Goal: Obtain resource: Obtain resource

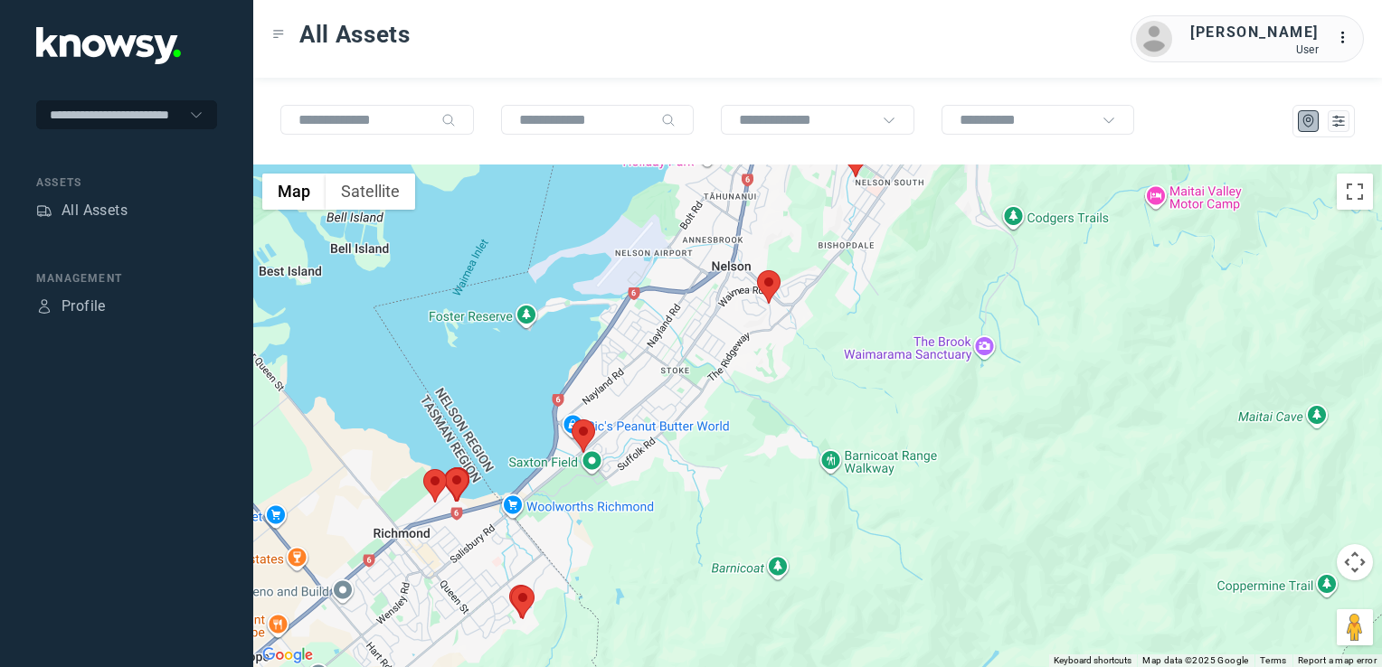
click at [583, 433] on img at bounding box center [584, 436] width 24 height 33
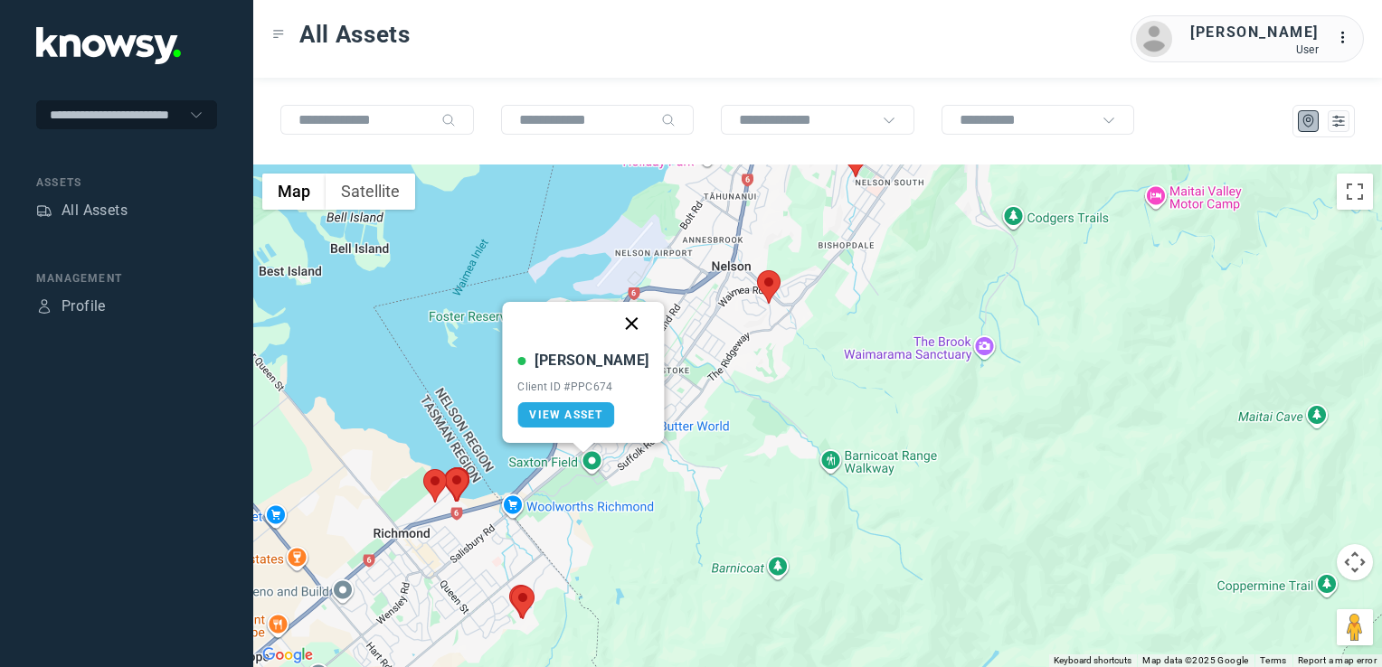
click at [613, 322] on button "Close" at bounding box center [631, 323] width 43 height 43
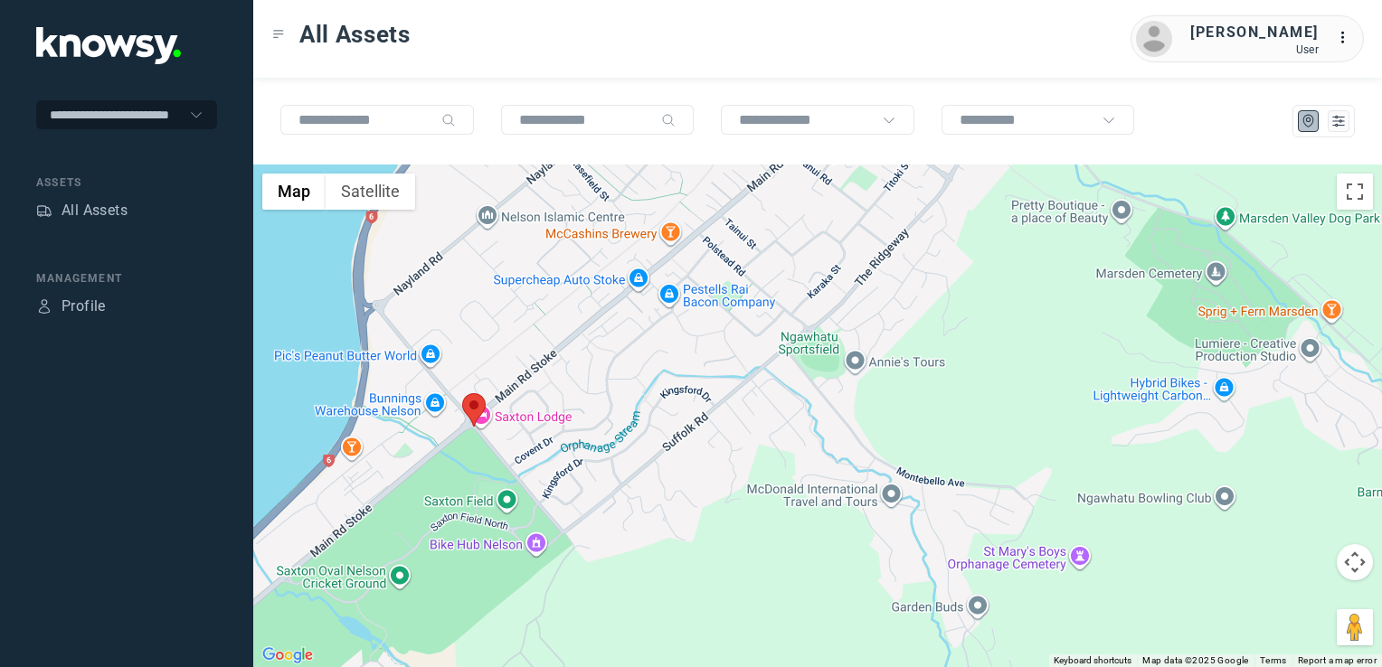
click at [647, 515] on div "To navigate, press the arrow keys." at bounding box center [817, 416] width 1129 height 503
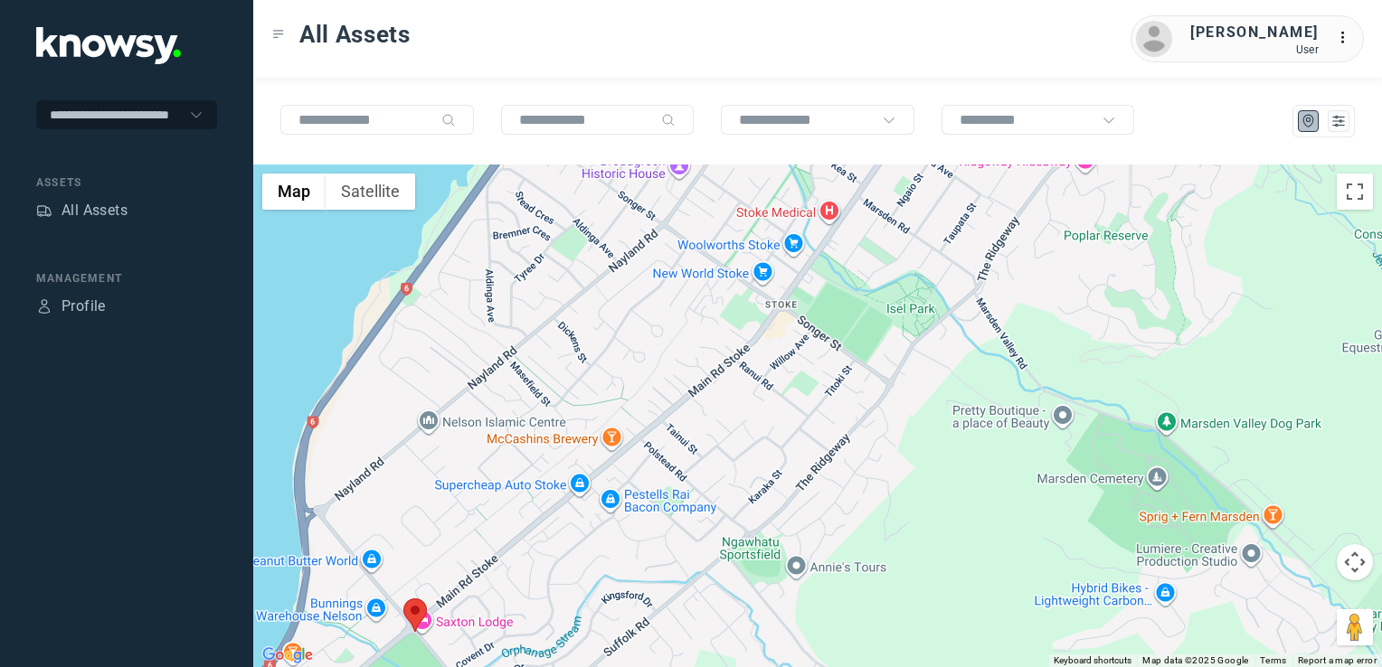
drag, startPoint x: 763, startPoint y: 398, endPoint x: 736, endPoint y: 452, distance: 60.7
click at [739, 449] on div at bounding box center [817, 416] width 1129 height 503
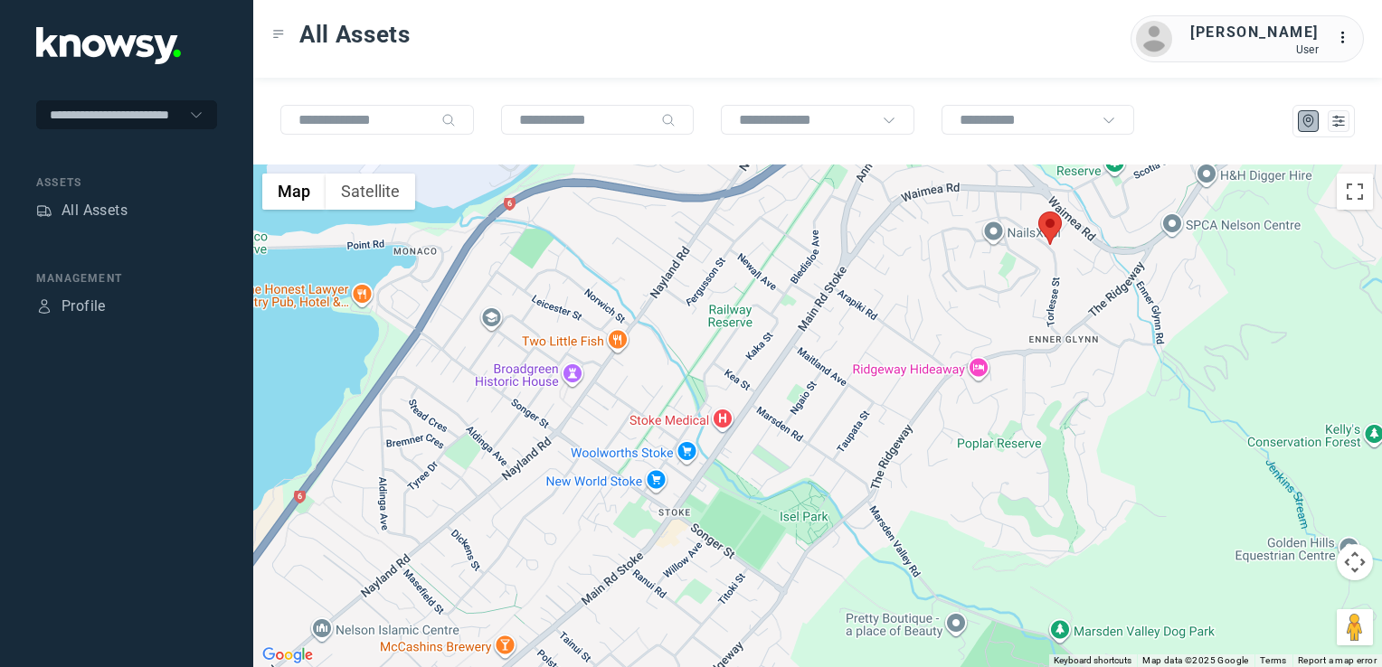
drag, startPoint x: 742, startPoint y: 445, endPoint x: 726, endPoint y: 469, distance: 28.9
click at [727, 468] on div at bounding box center [817, 416] width 1129 height 503
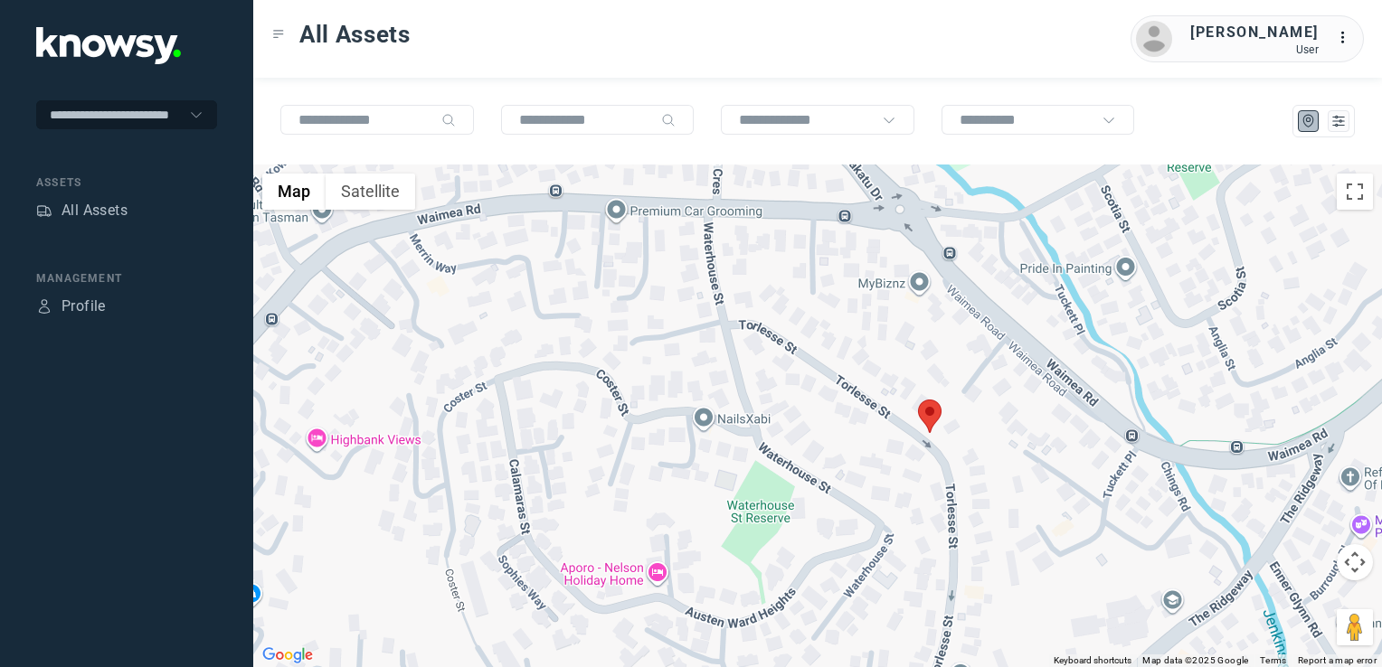
click at [929, 421] on img at bounding box center [930, 416] width 24 height 33
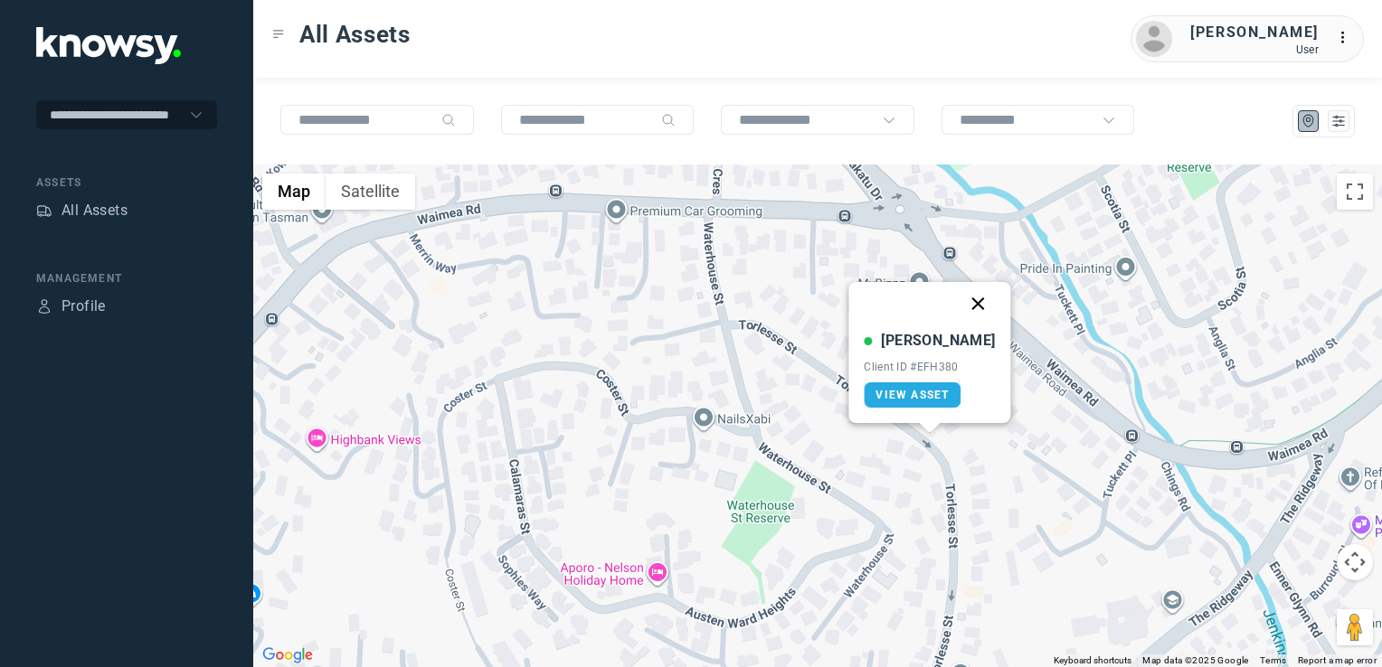
click at [959, 306] on button "Close" at bounding box center [978, 303] width 43 height 43
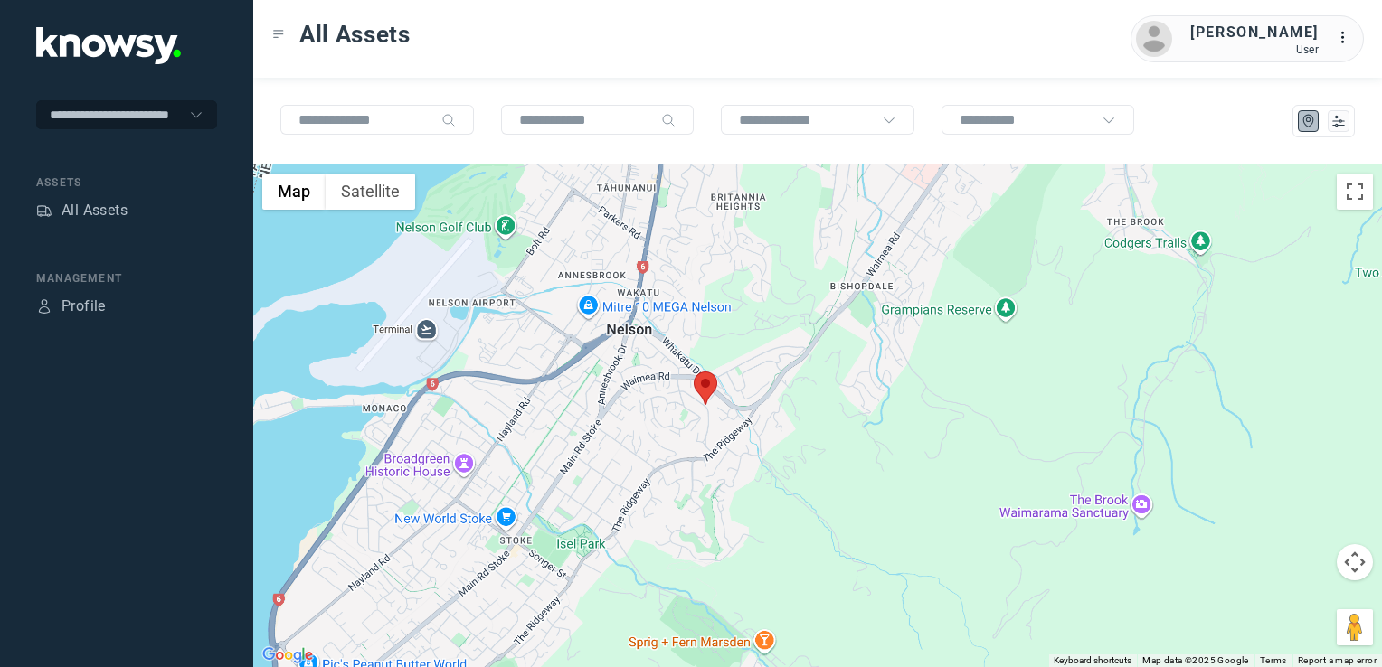
drag, startPoint x: 691, startPoint y: 407, endPoint x: 818, endPoint y: 348, distance: 139.6
click at [818, 348] on div "To navigate, press the arrow keys." at bounding box center [817, 416] width 1129 height 503
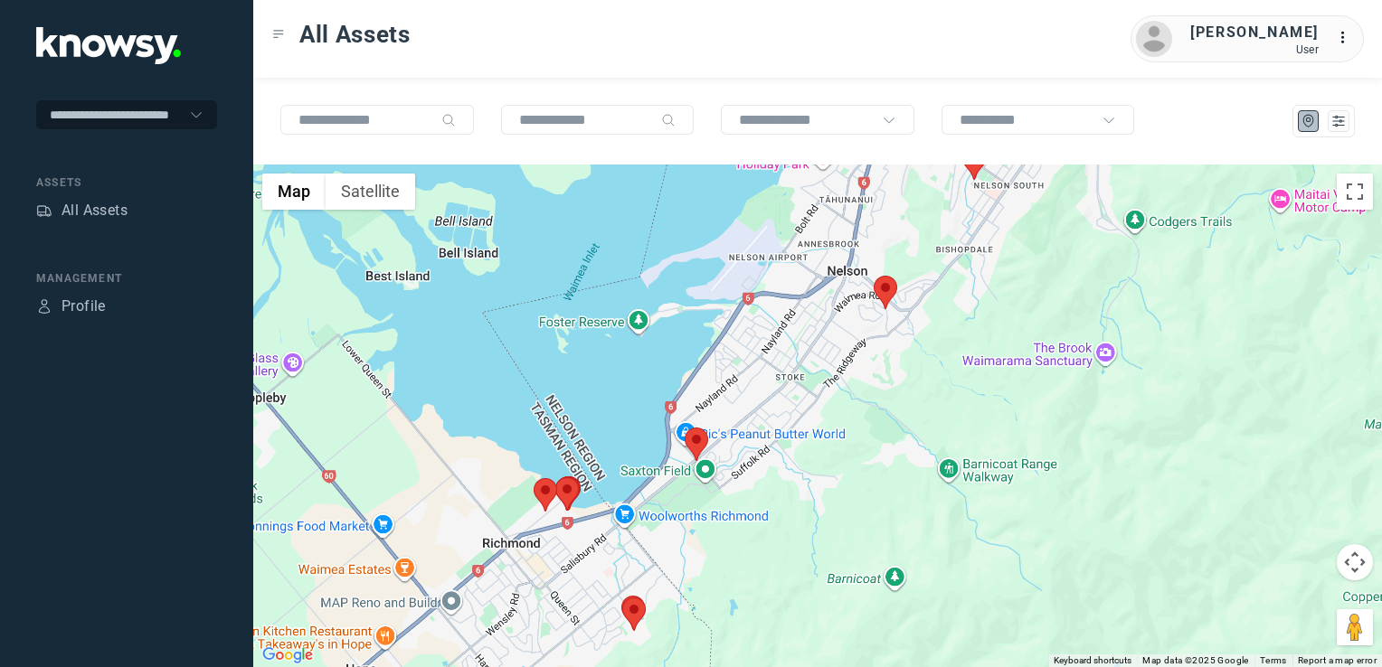
drag, startPoint x: 818, startPoint y: 403, endPoint x: 857, endPoint y: 372, distance: 50.8
click at [851, 375] on div at bounding box center [817, 416] width 1129 height 503
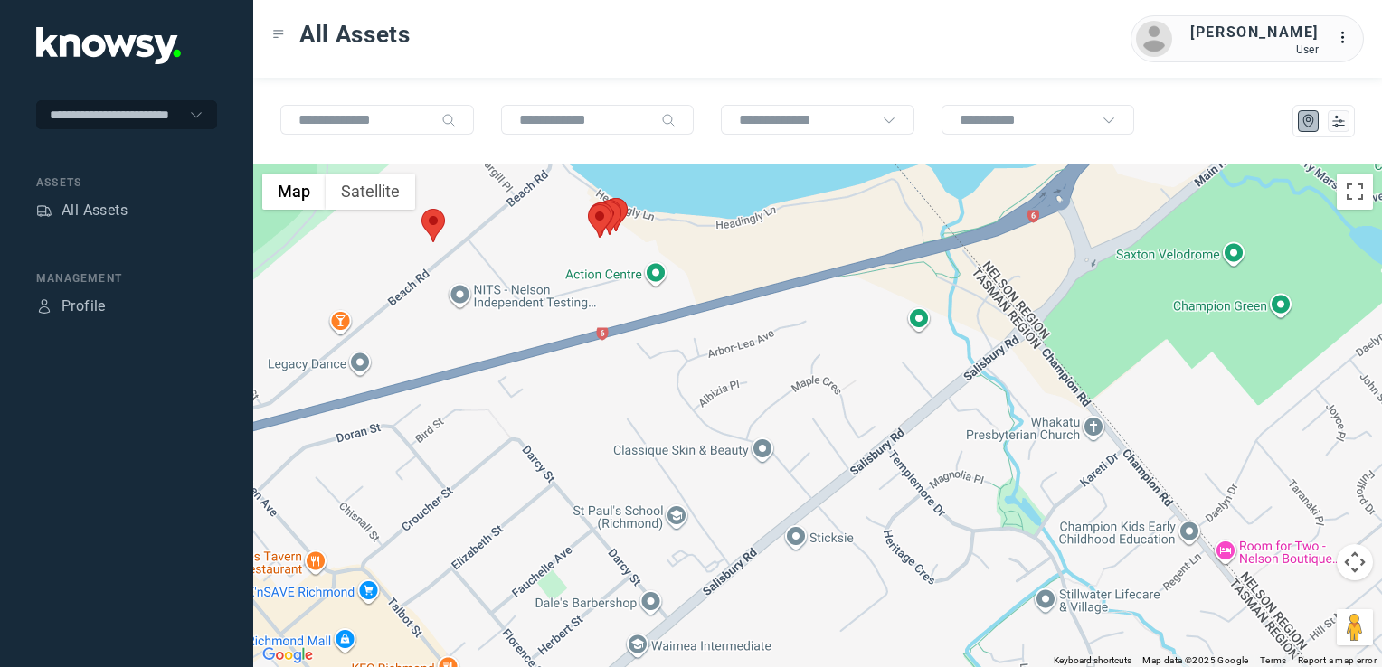
click at [426, 228] on img at bounding box center [433, 225] width 24 height 33
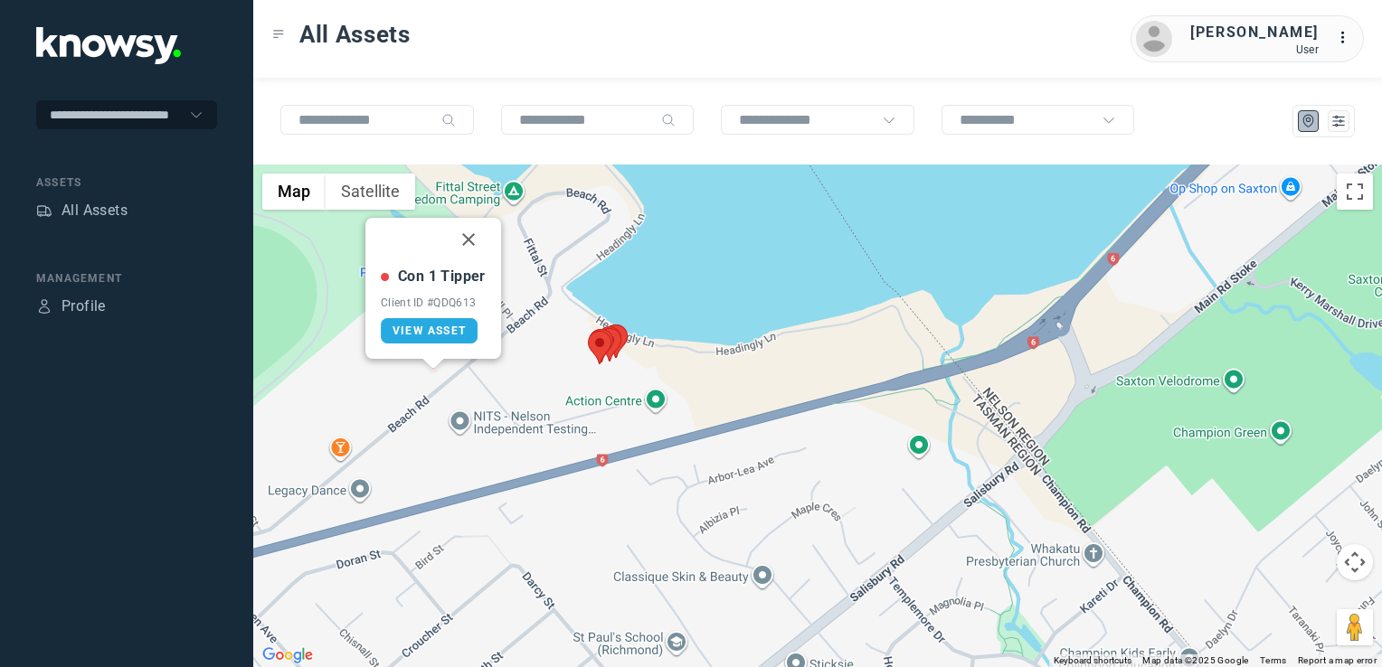
click at [470, 229] on button "Close" at bounding box center [468, 239] width 43 height 43
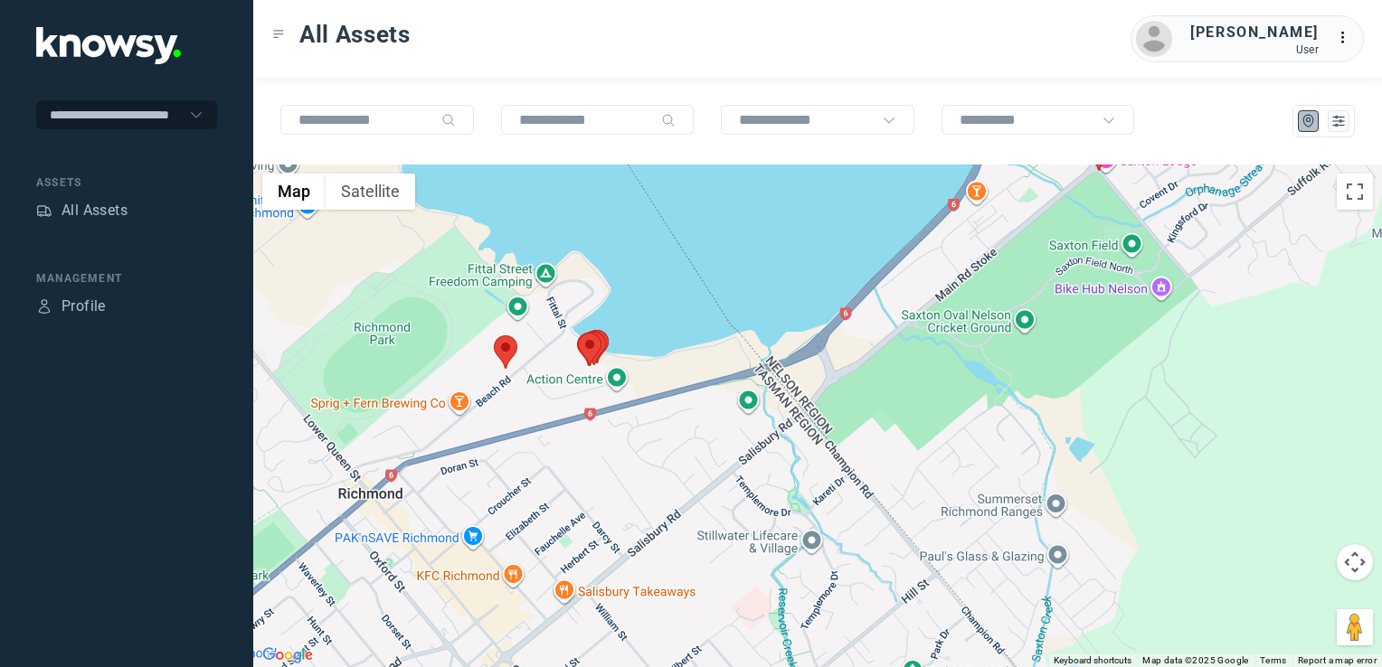
click at [590, 345] on img at bounding box center [590, 349] width 24 height 33
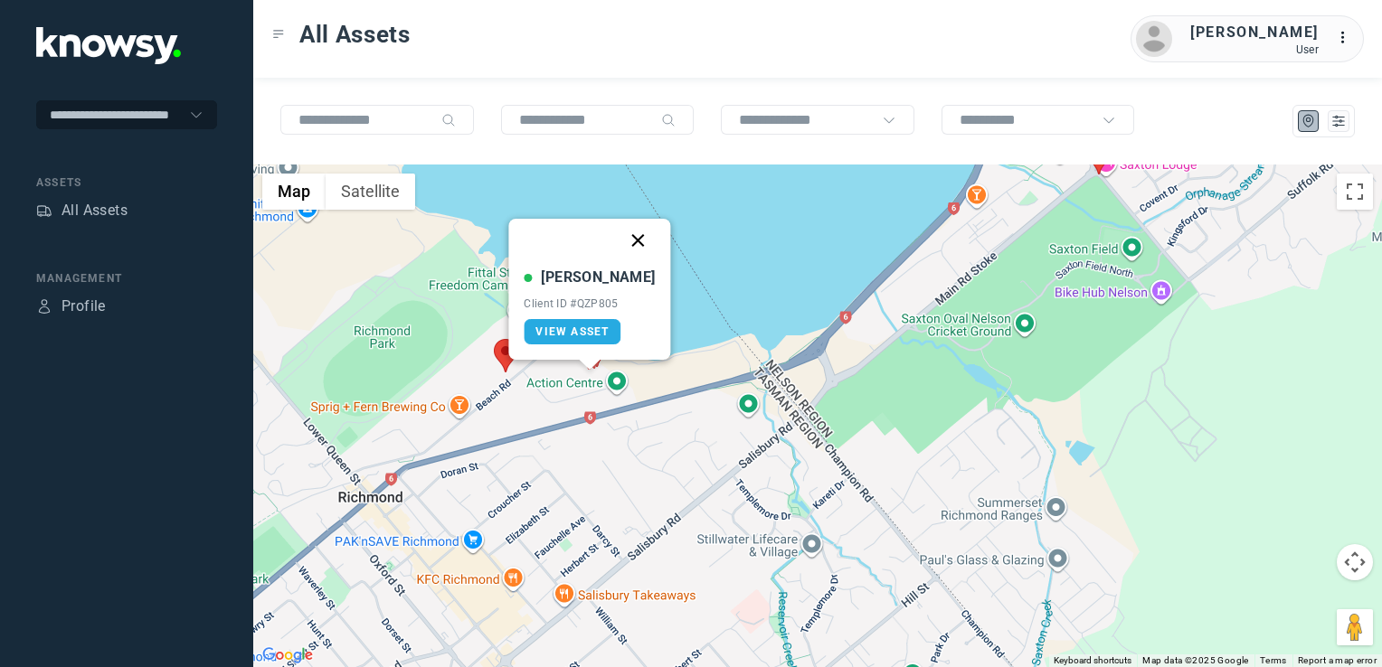
click at [622, 241] on button "Close" at bounding box center [638, 240] width 43 height 43
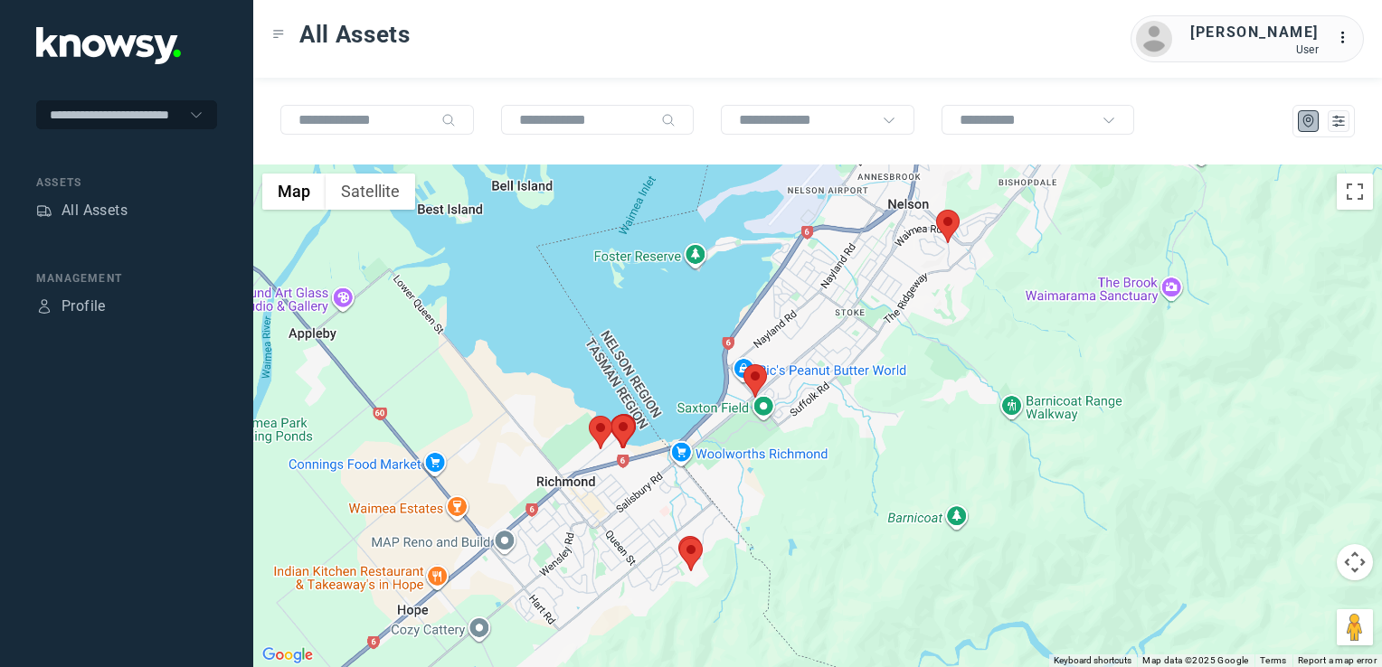
click at [742, 396] on div "To navigate, press the arrow keys." at bounding box center [817, 416] width 1129 height 503
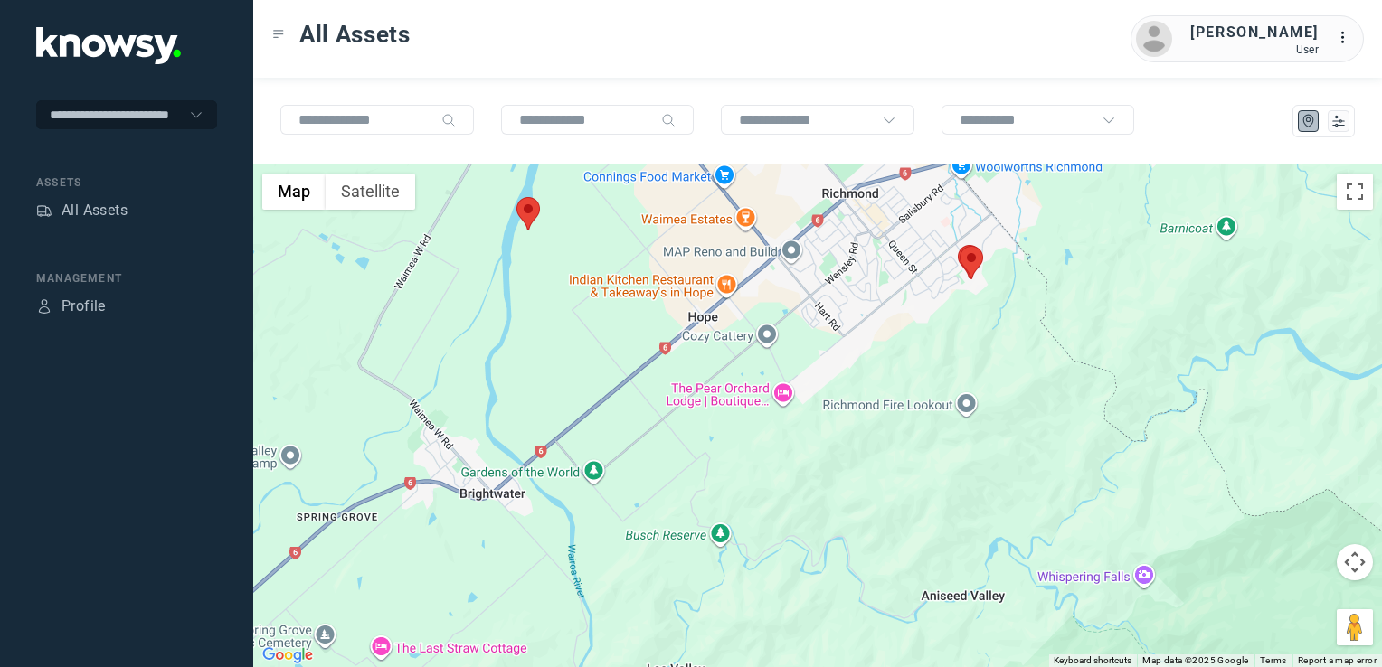
click at [805, 468] on div at bounding box center [817, 416] width 1129 height 503
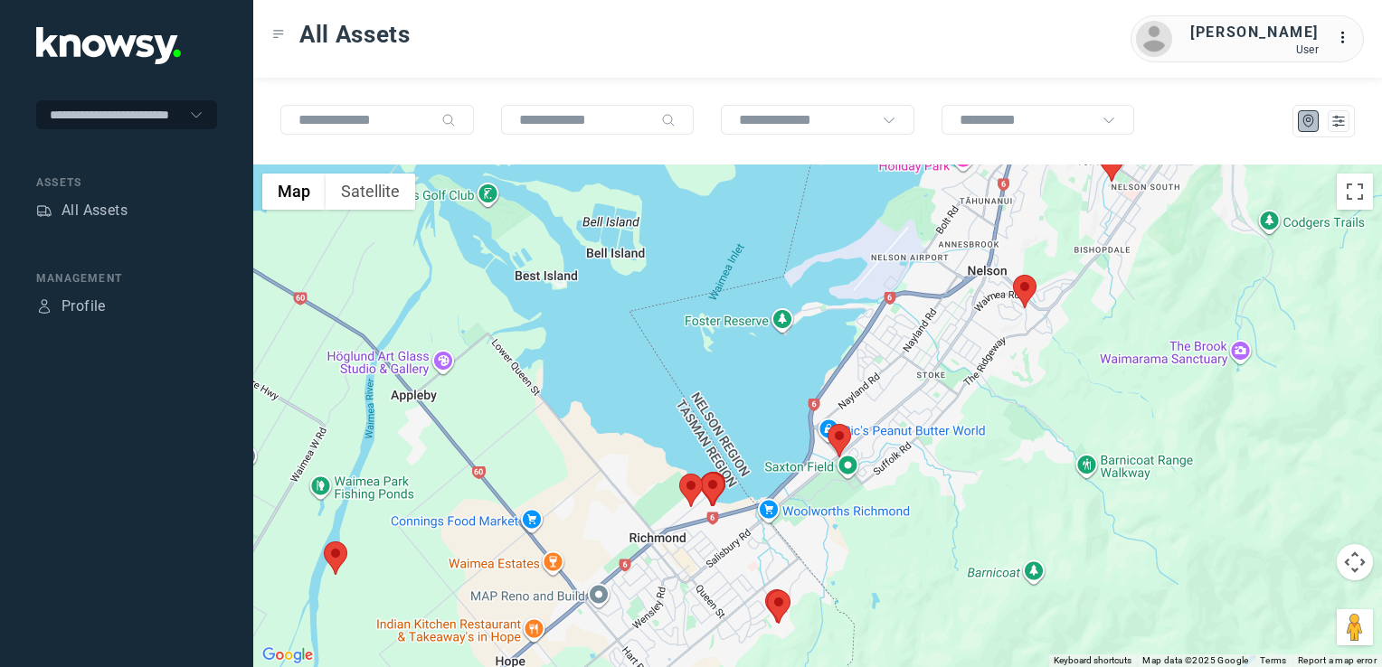
click at [692, 478] on img at bounding box center [691, 490] width 24 height 33
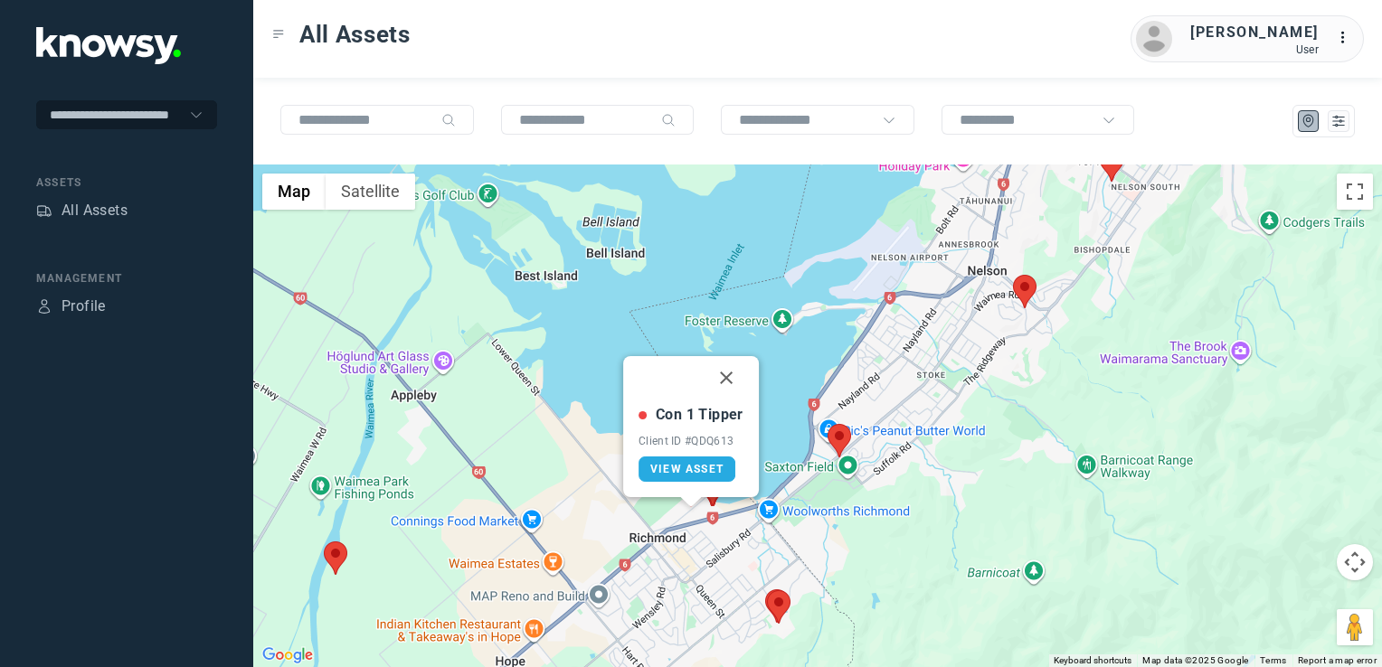
click at [640, 412] on div at bounding box center [642, 415] width 8 height 8
click at [684, 458] on link "View Asset" at bounding box center [686, 469] width 97 height 25
